Goal: Navigation & Orientation: Find specific page/section

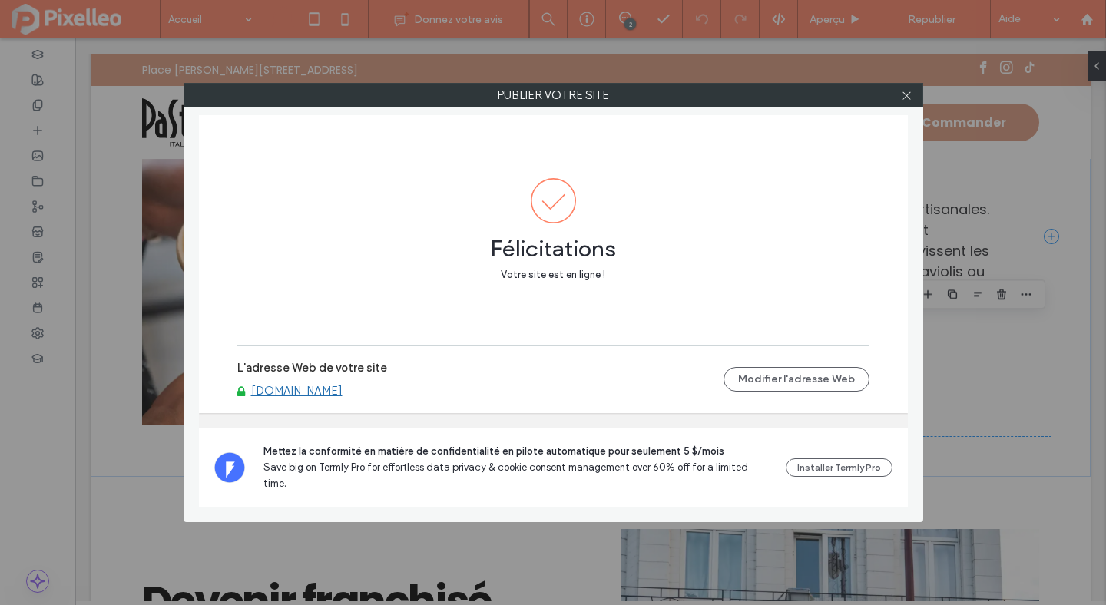
scroll to position [1230, 0]
click at [906, 95] on icon at bounding box center [907, 96] width 12 height 12
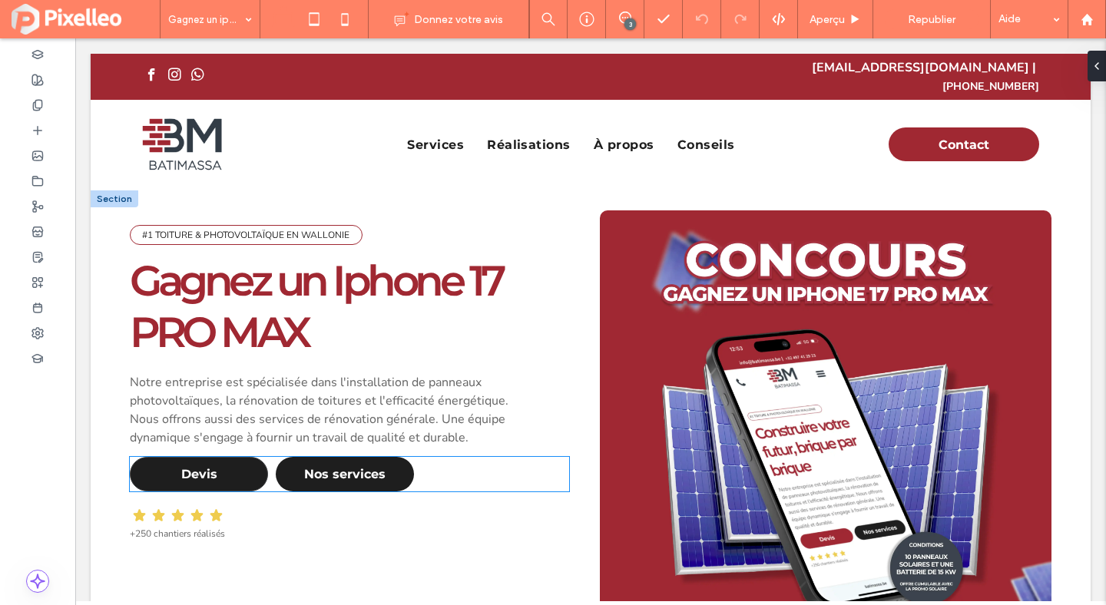
click at [211, 467] on span "Devis" at bounding box center [199, 474] width 36 height 15
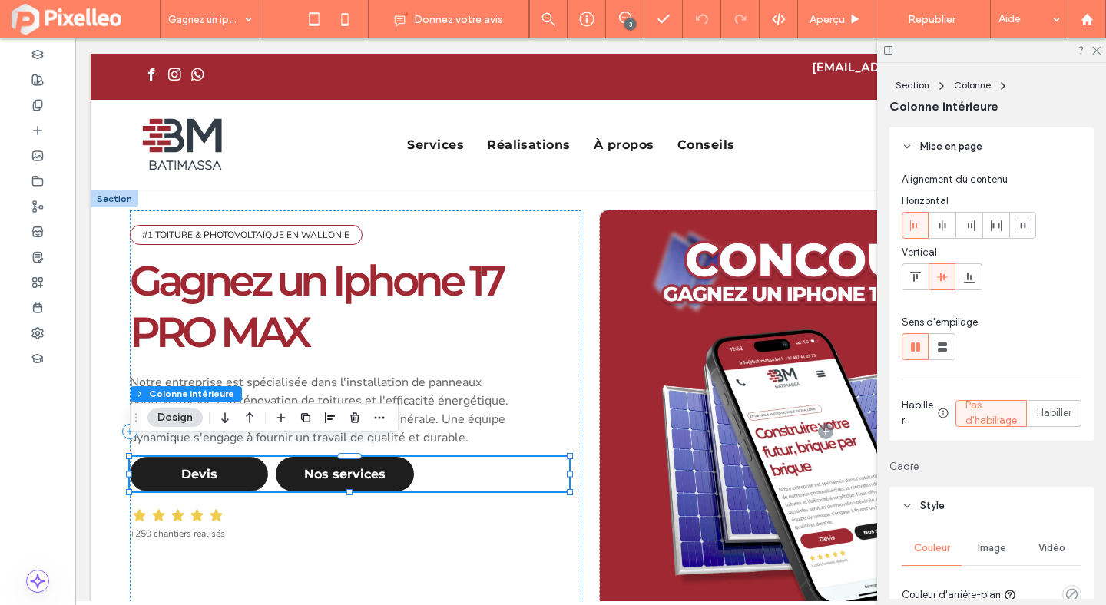
click at [211, 467] on span "Devis" at bounding box center [199, 474] width 36 height 15
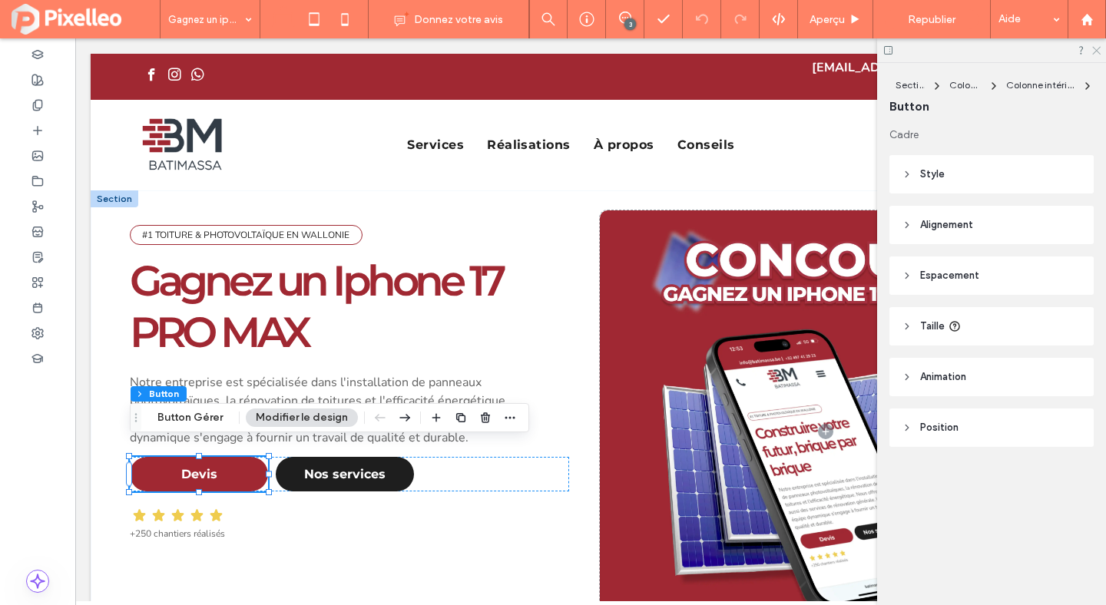
click at [1096, 49] on icon at bounding box center [1096, 50] width 10 height 10
